Goal: Use online tool/utility: Utilize a website feature to perform a specific function

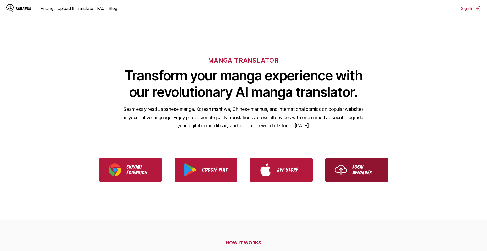
click at [344, 170] on img "Use IsManga Local Uploader" at bounding box center [341, 169] width 13 height 13
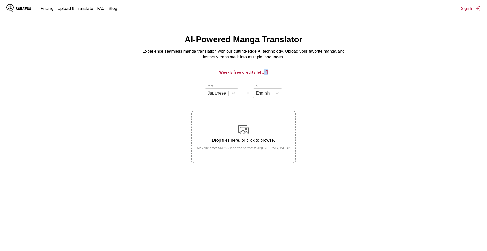
drag, startPoint x: 264, startPoint y: 74, endPoint x: 323, endPoint y: 75, distance: 59.2
click at [323, 75] on h3 "Weekly free credits left: -1" at bounding box center [244, 72] width 462 height 7
click at [217, 96] on div at bounding box center [217, 93] width 18 height 6
click at [222, 96] on div at bounding box center [217, 93] width 18 height 6
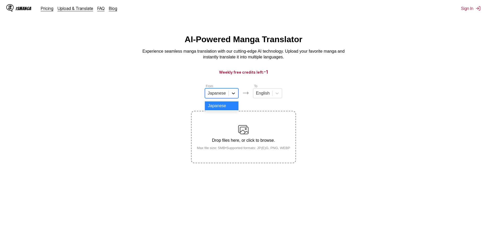
click at [234, 95] on icon at bounding box center [233, 93] width 5 height 5
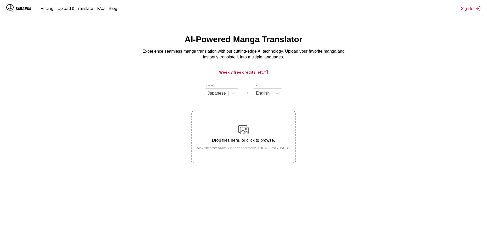
click at [284, 98] on div "From Japanese To English" at bounding box center [243, 91] width 105 height 15
click at [275, 96] on icon at bounding box center [277, 93] width 5 height 5
click at [72, 9] on link "Upload & Translate" at bounding box center [76, 8] width 36 height 5
